Goal: Navigation & Orientation: Find specific page/section

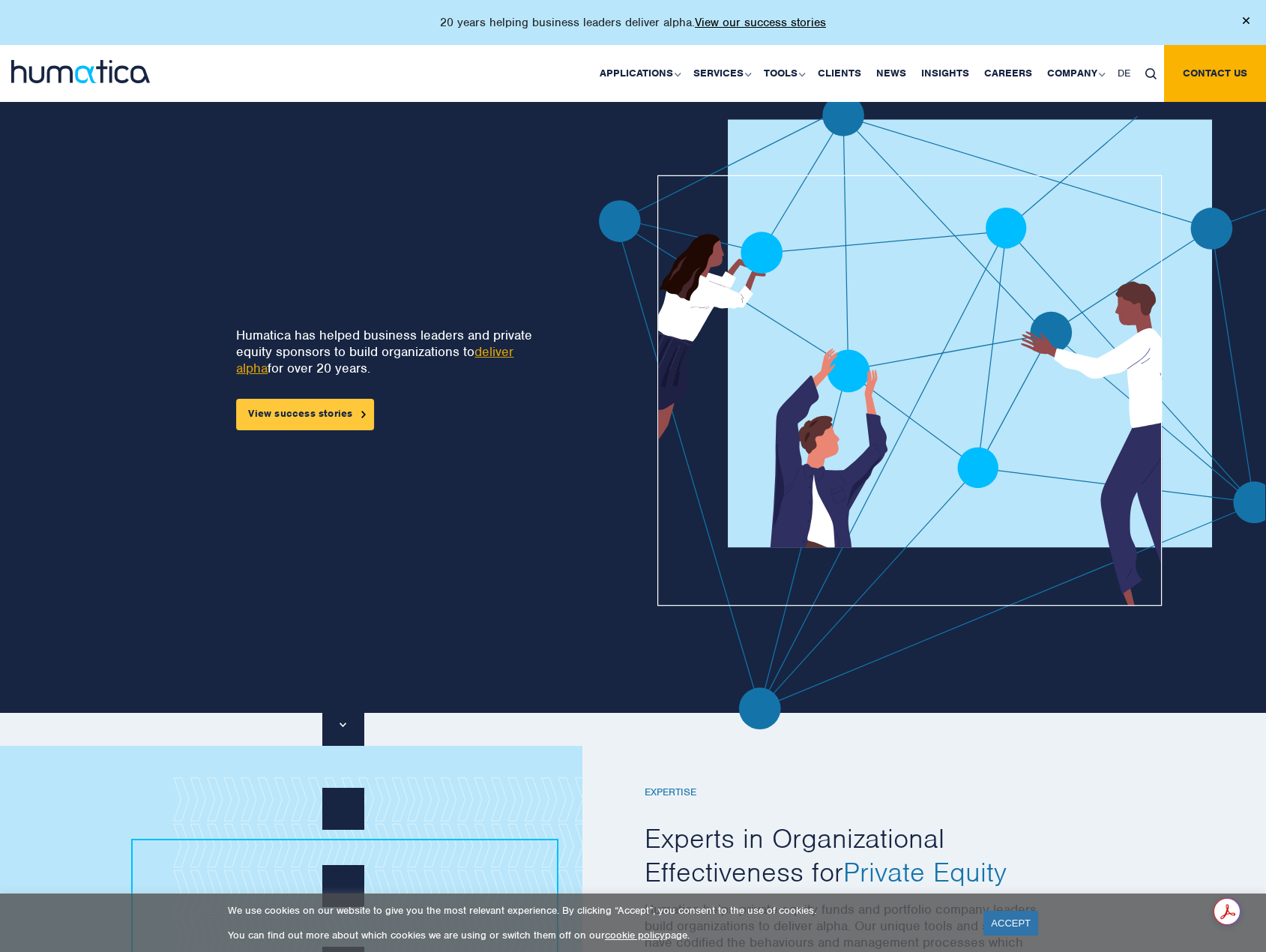
click at [354, 420] on link "View success stories" at bounding box center [305, 414] width 138 height 31
click at [510, 346] on div at bounding box center [881, 411] width 790 height 635
click at [489, 351] on div at bounding box center [881, 411] width 790 height 635
click at [497, 355] on div at bounding box center [881, 411] width 790 height 635
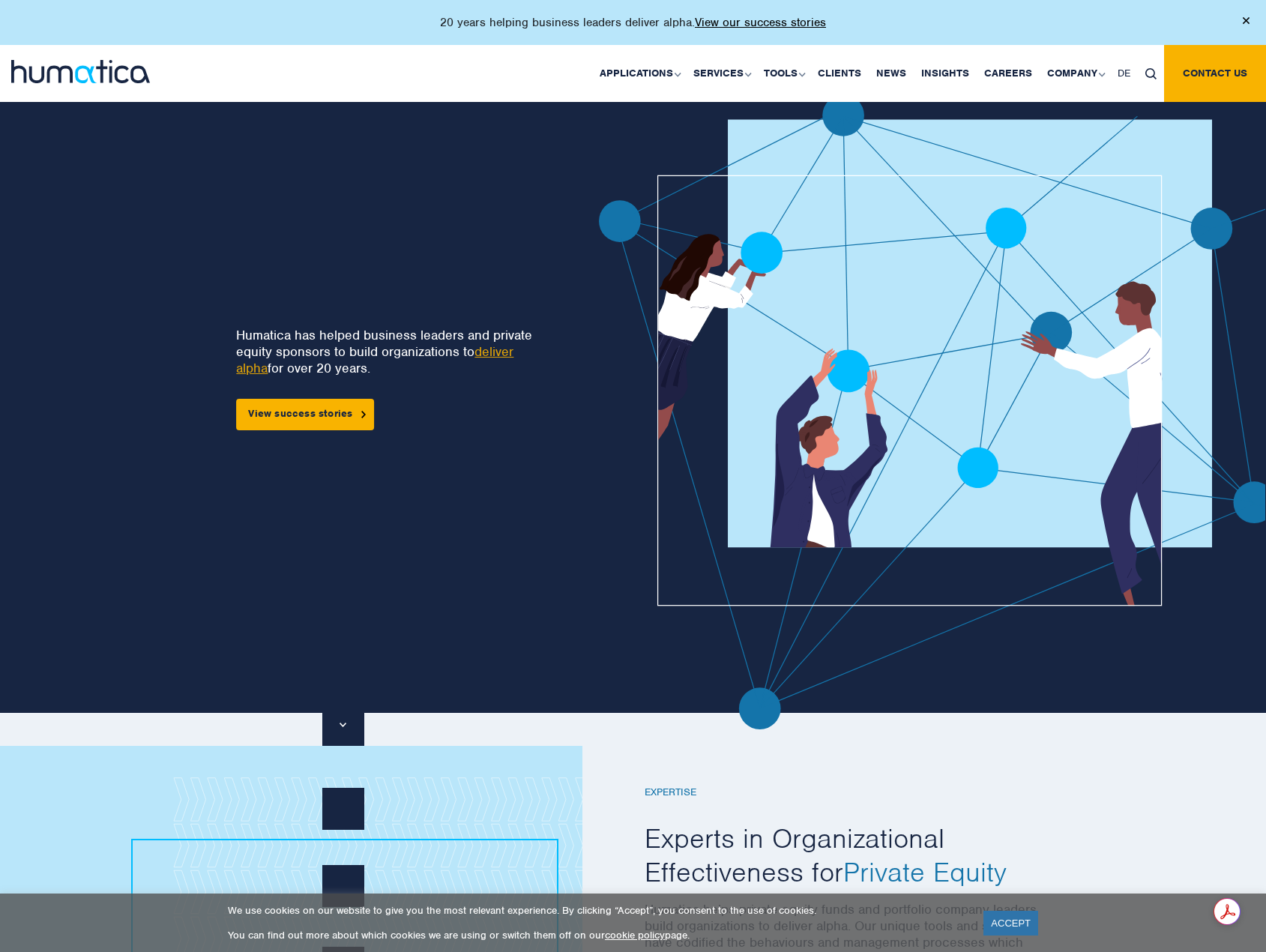
click at [502, 349] on div at bounding box center [881, 411] width 790 height 635
click at [352, 413] on link "View success stories" at bounding box center [305, 414] width 138 height 31
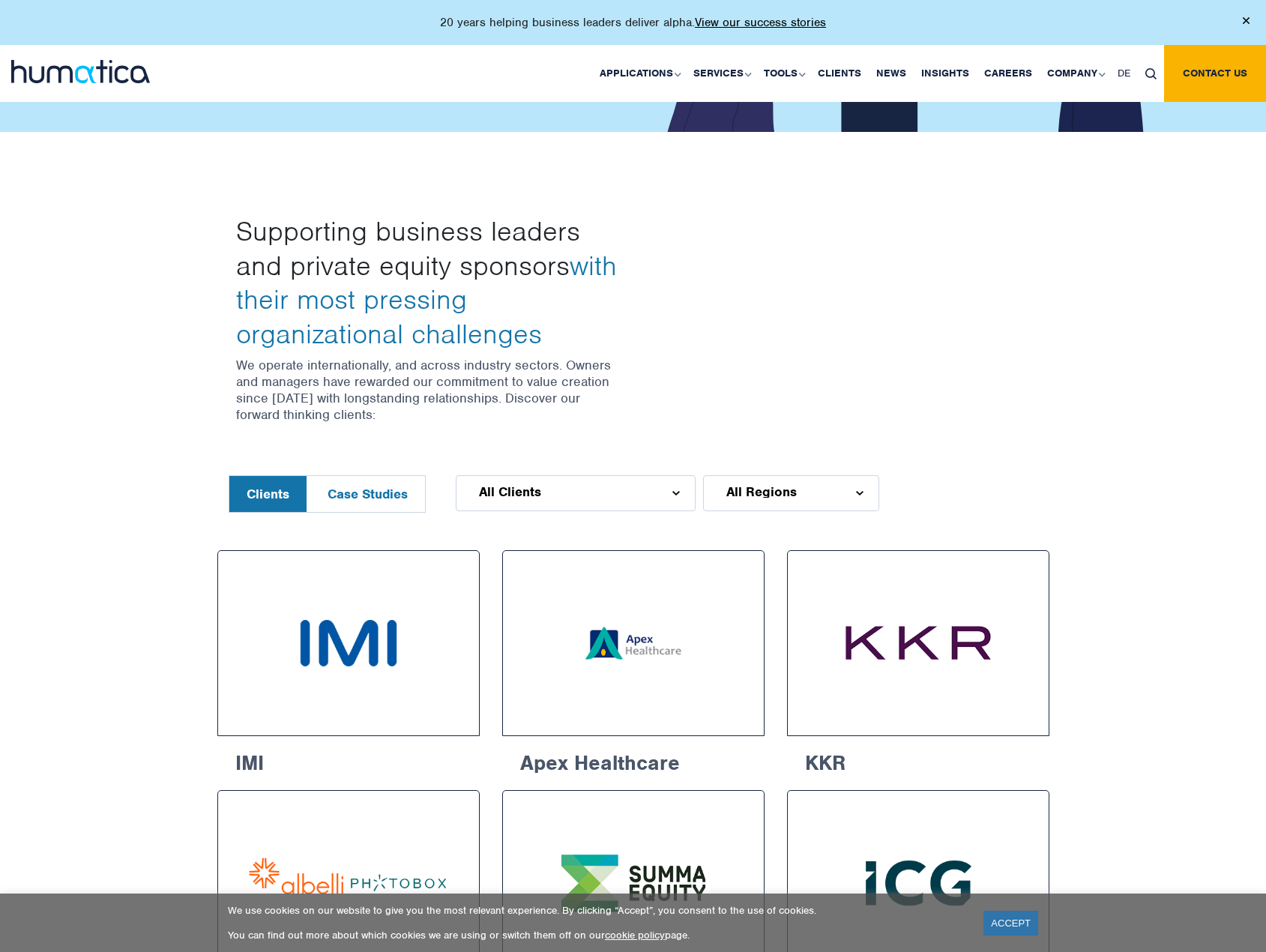
scroll to position [300, 0]
